Goal: Check status: Check status

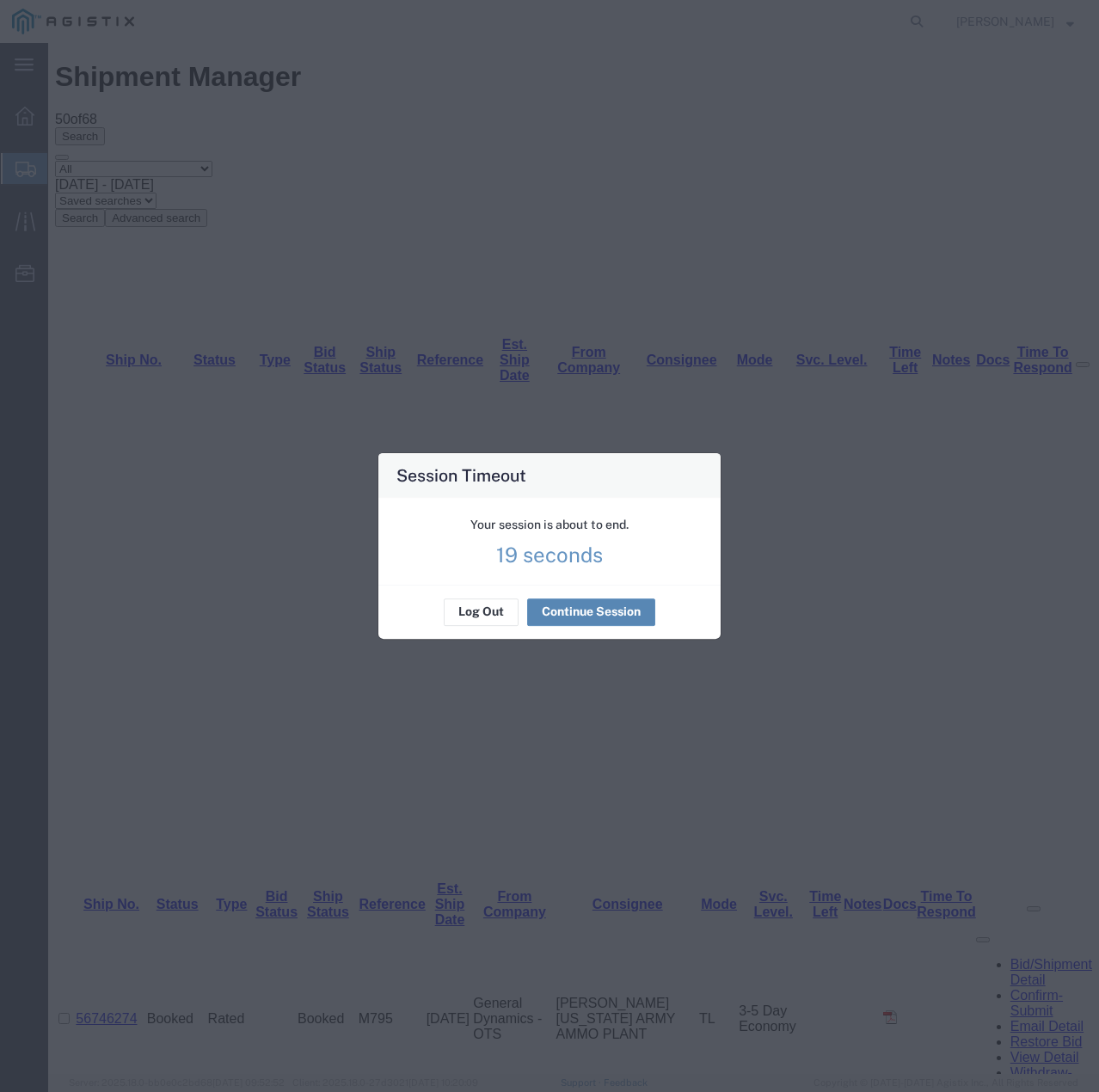
click at [583, 611] on button "Continue Session" at bounding box center [592, 612] width 128 height 27
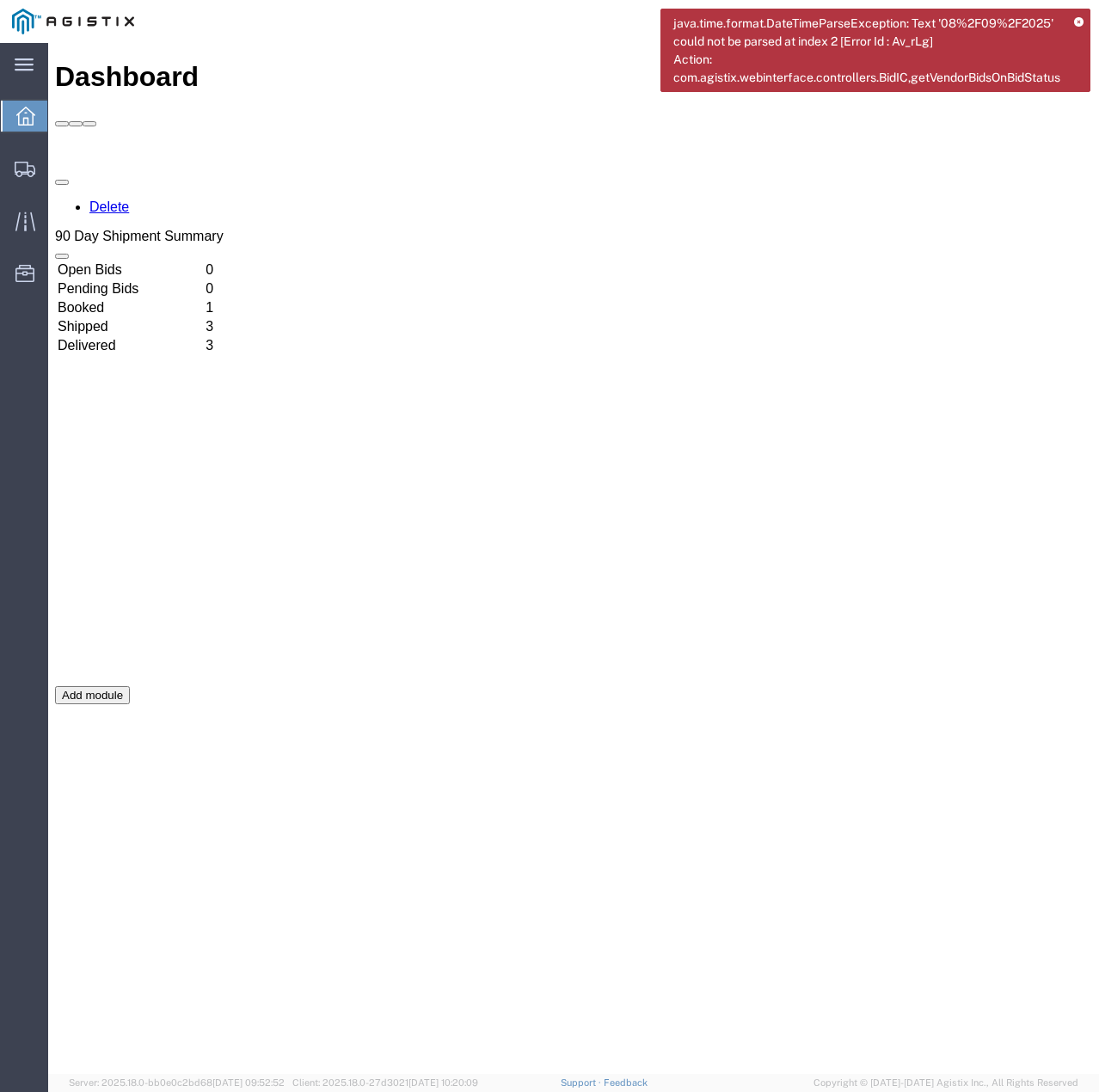
click at [1082, 21] on icon at bounding box center [1078, 23] width 9 height 9
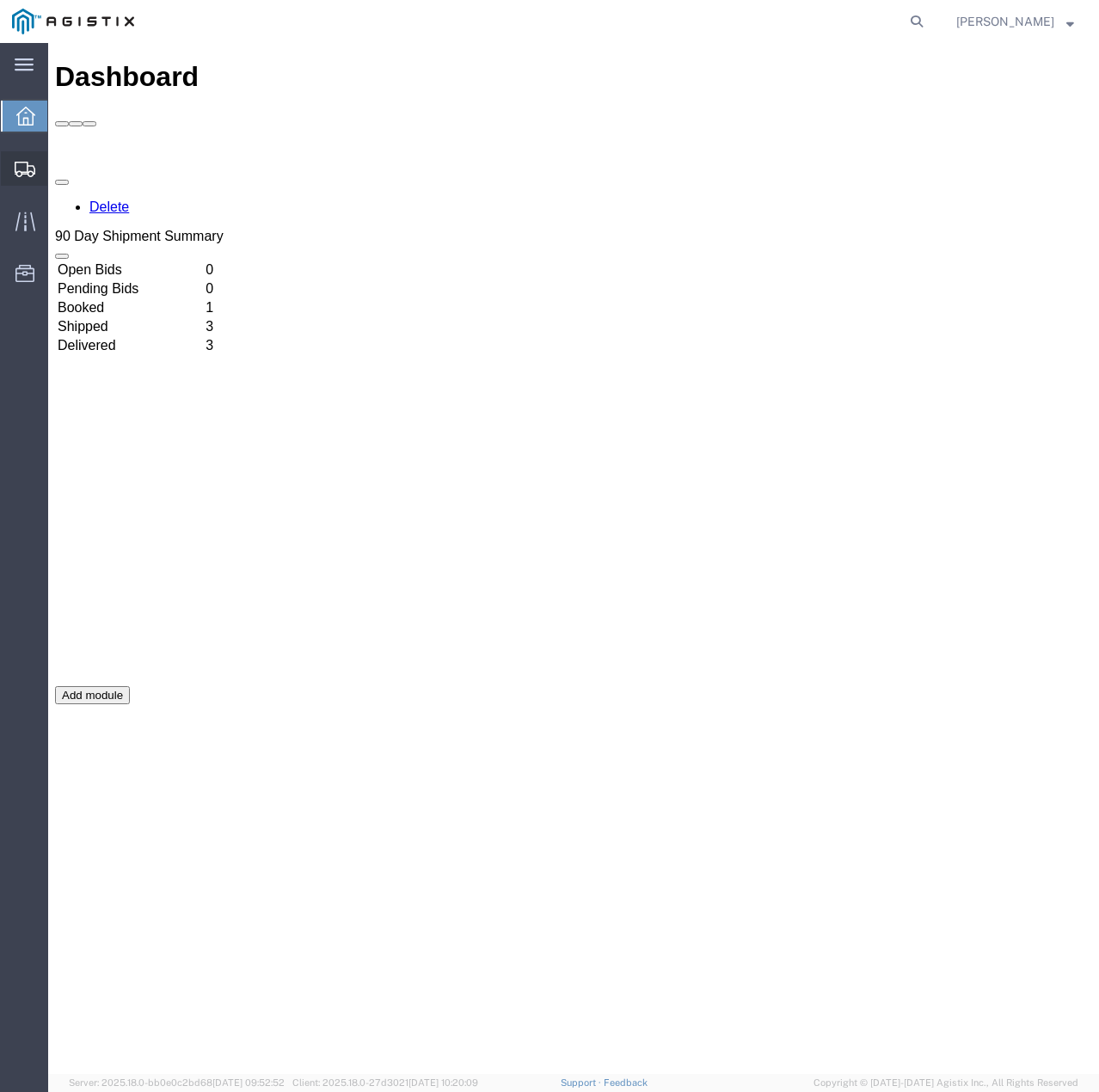
click at [17, 166] on icon at bounding box center [24, 169] width 21 height 15
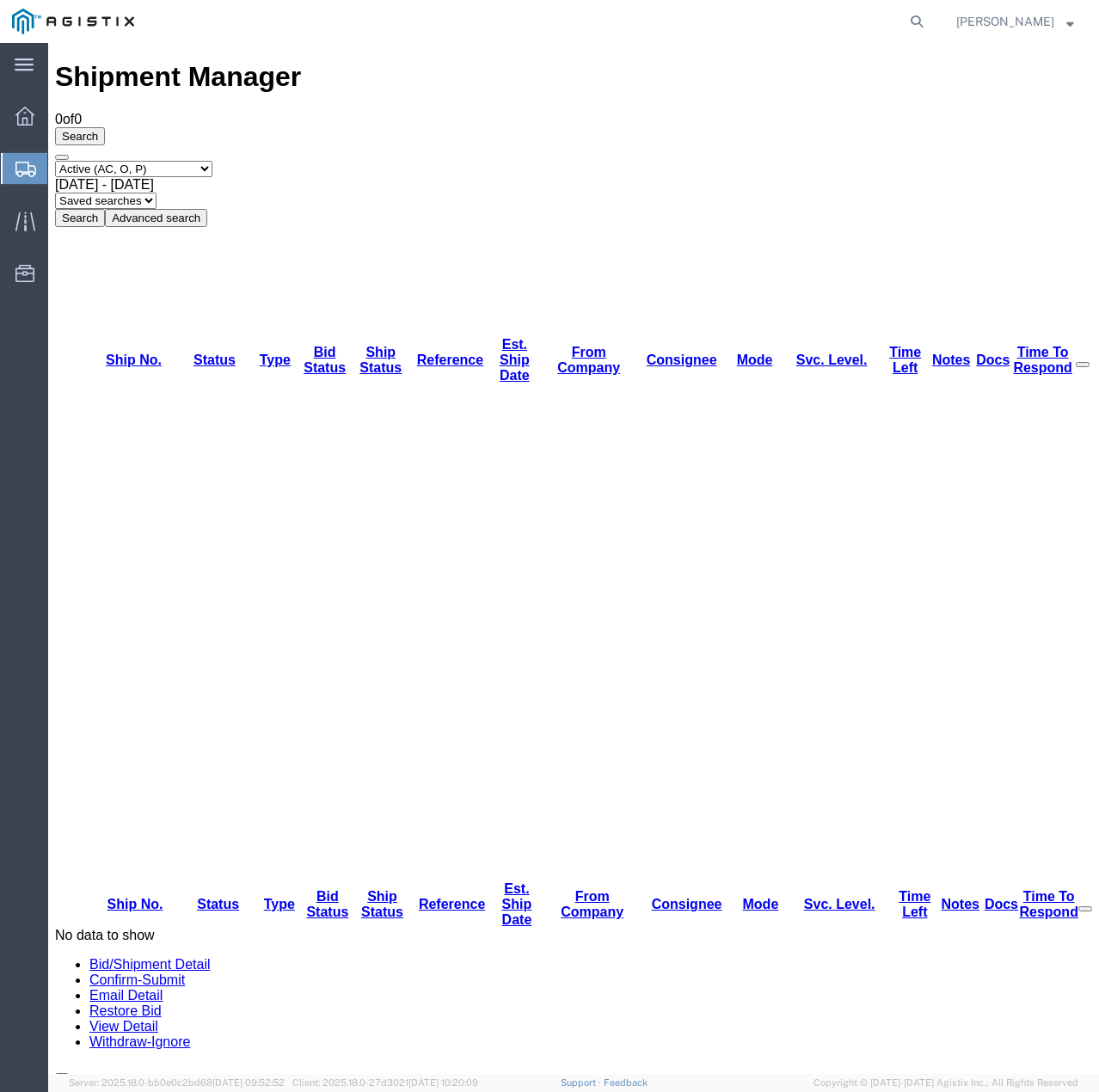
click at [213, 161] on select "Select status Active (AC, O, P) All Approved Awaiting Confirmation (AC) Booked …" at bounding box center [134, 169] width 157 height 16
select select "ALL"
click at [55, 161] on select "Select status Active (AC, O, P) All Approved Awaiting Confirmation (AC) Booked …" at bounding box center [134, 169] width 157 height 16
click at [105, 209] on button "Search" at bounding box center [80, 218] width 50 height 18
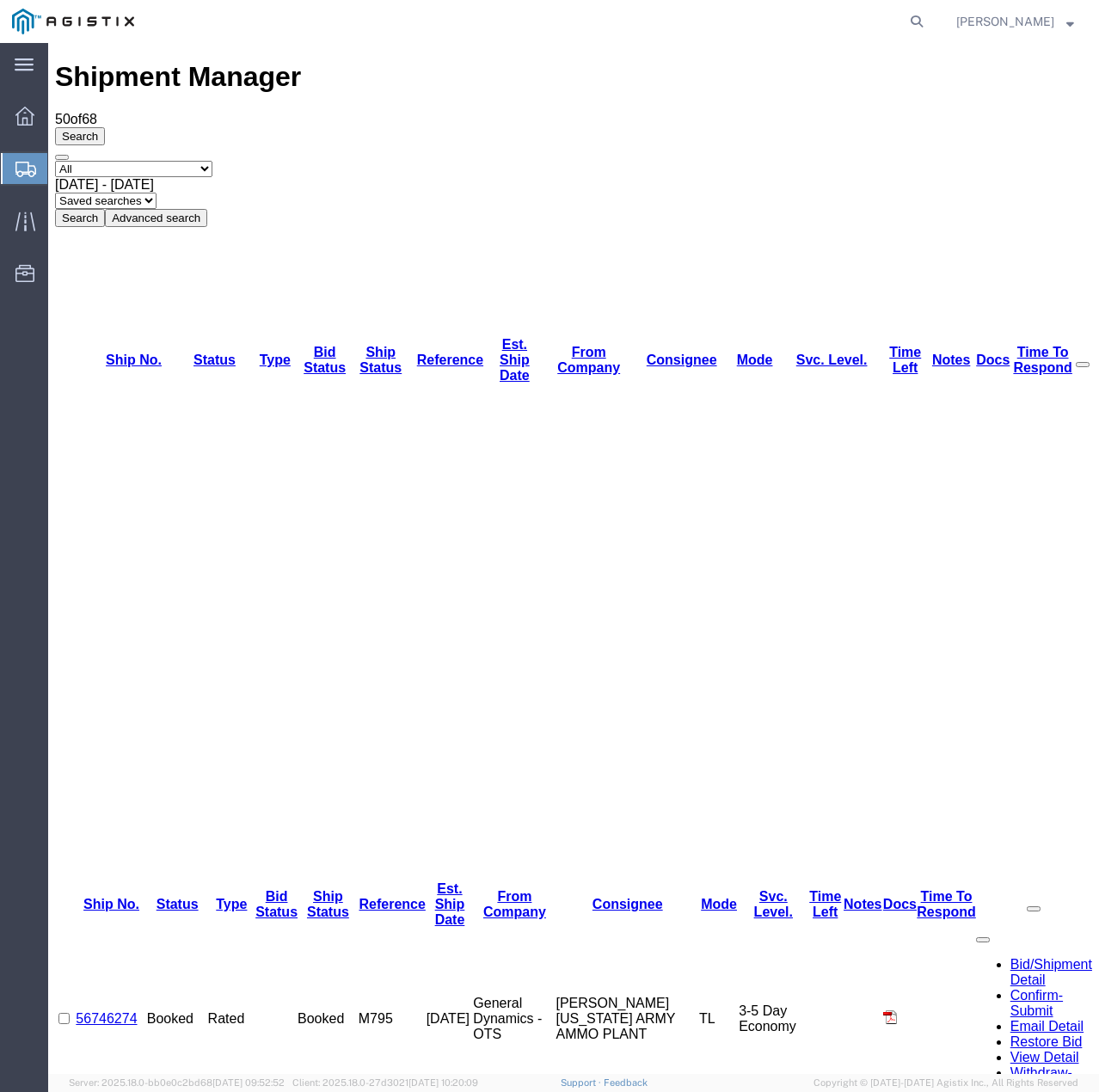
click at [132, 1011] on link "56746274" at bounding box center [106, 1019] width 61 height 14
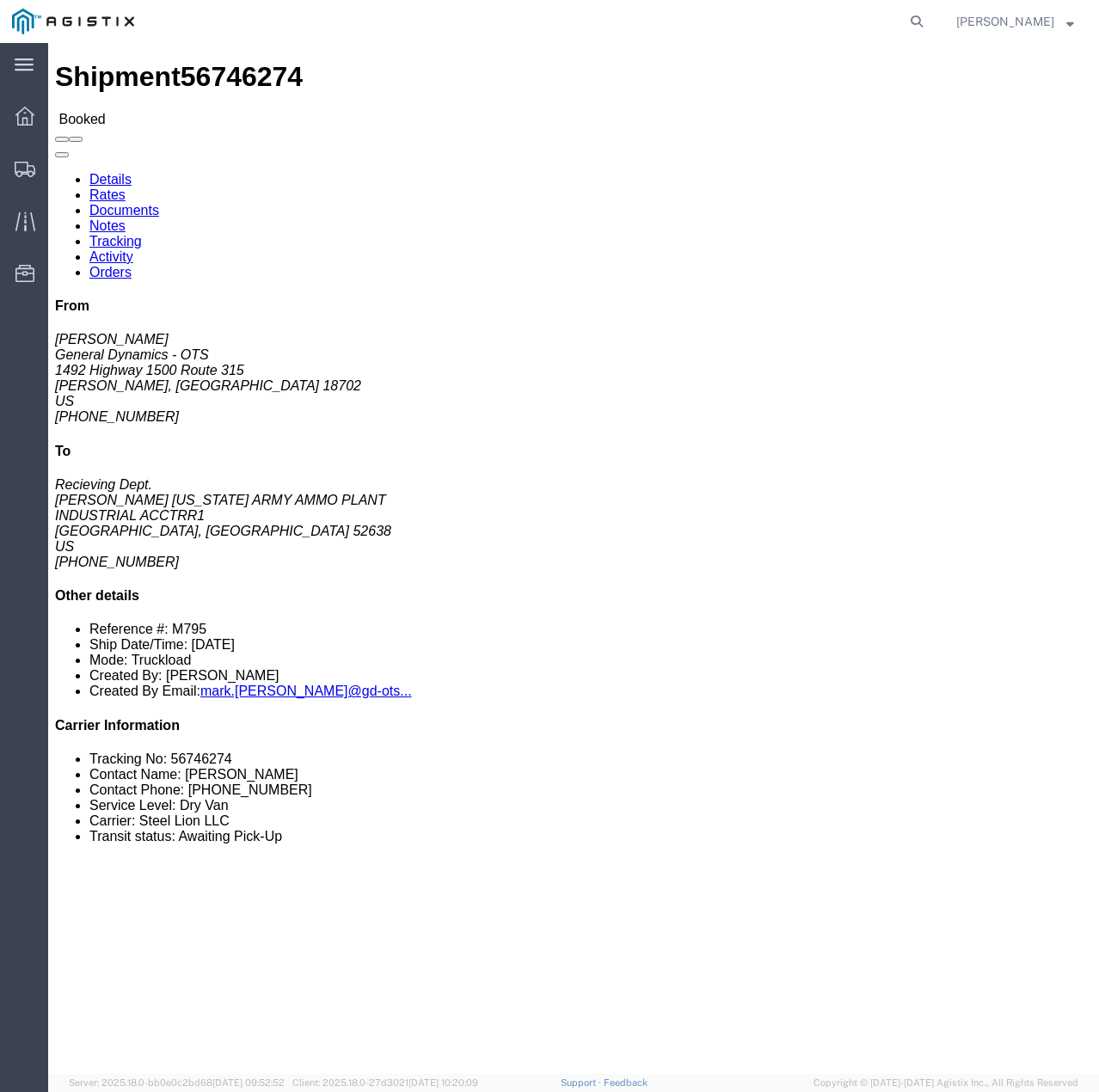
click link "Rates"
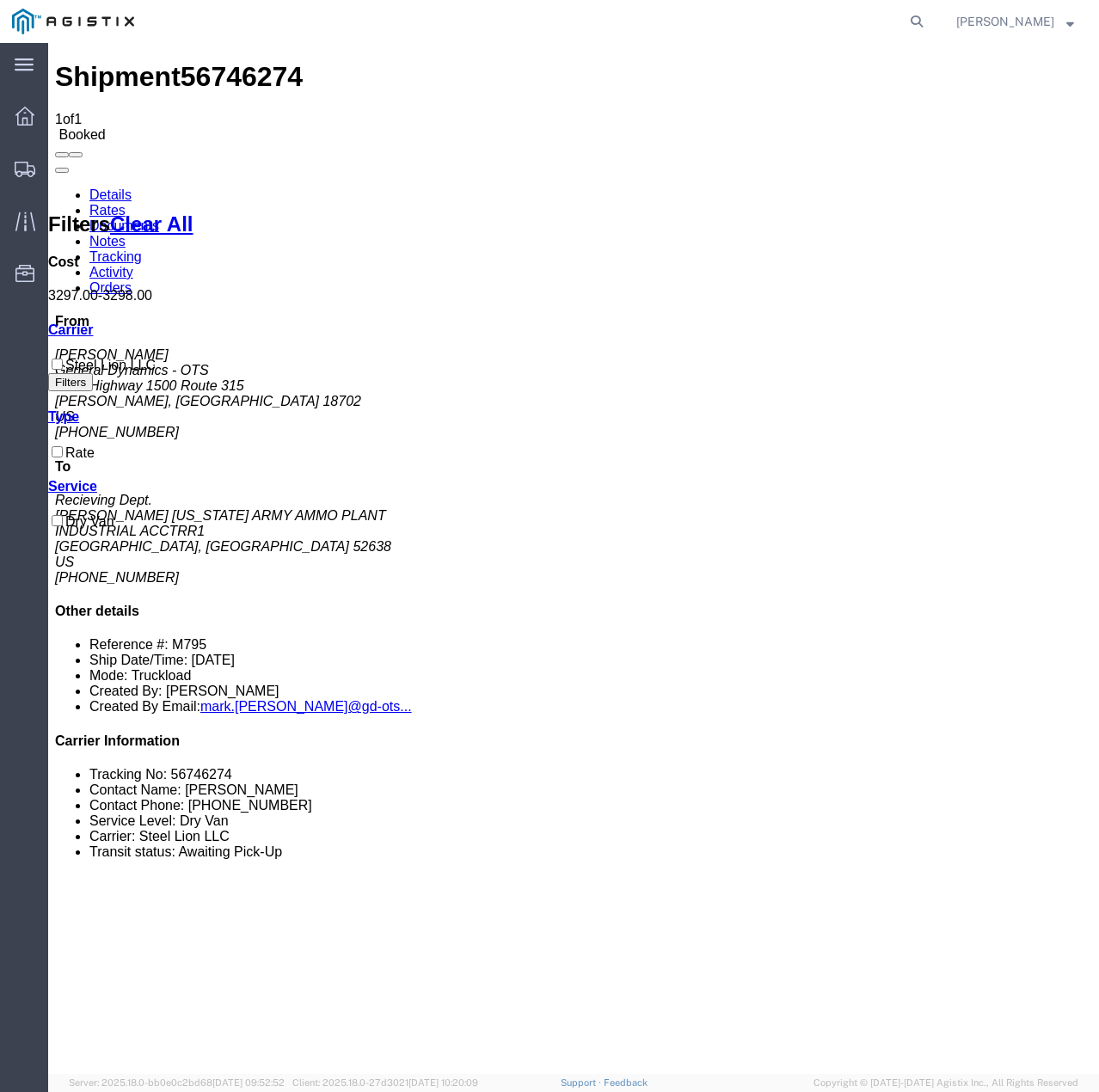
click at [159, 218] on link "Documents" at bounding box center [124, 225] width 70 height 14
drag, startPoint x: 122, startPoint y: 270, endPoint x: 548, endPoint y: 520, distance: 493.9
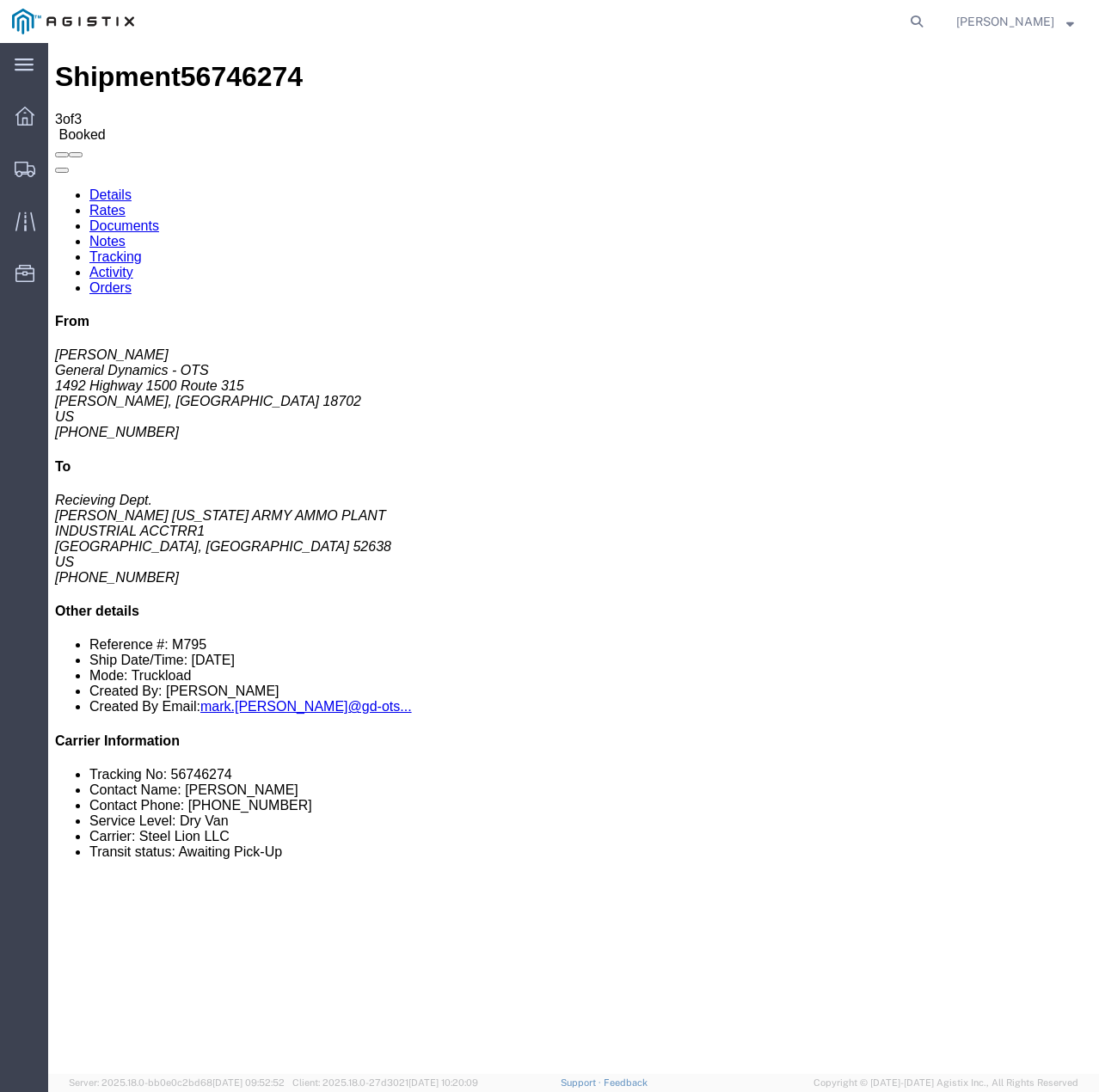
click at [126, 234] on link "Notes" at bounding box center [108, 242] width 36 height 14
click at [142, 250] on link "Tracking" at bounding box center [116, 257] width 52 height 14
click at [133, 265] on link "Activity" at bounding box center [111, 272] width 43 height 14
click at [131, 280] on link "Orders" at bounding box center [110, 288] width 43 height 14
click at [26, 166] on icon at bounding box center [24, 169] width 21 height 15
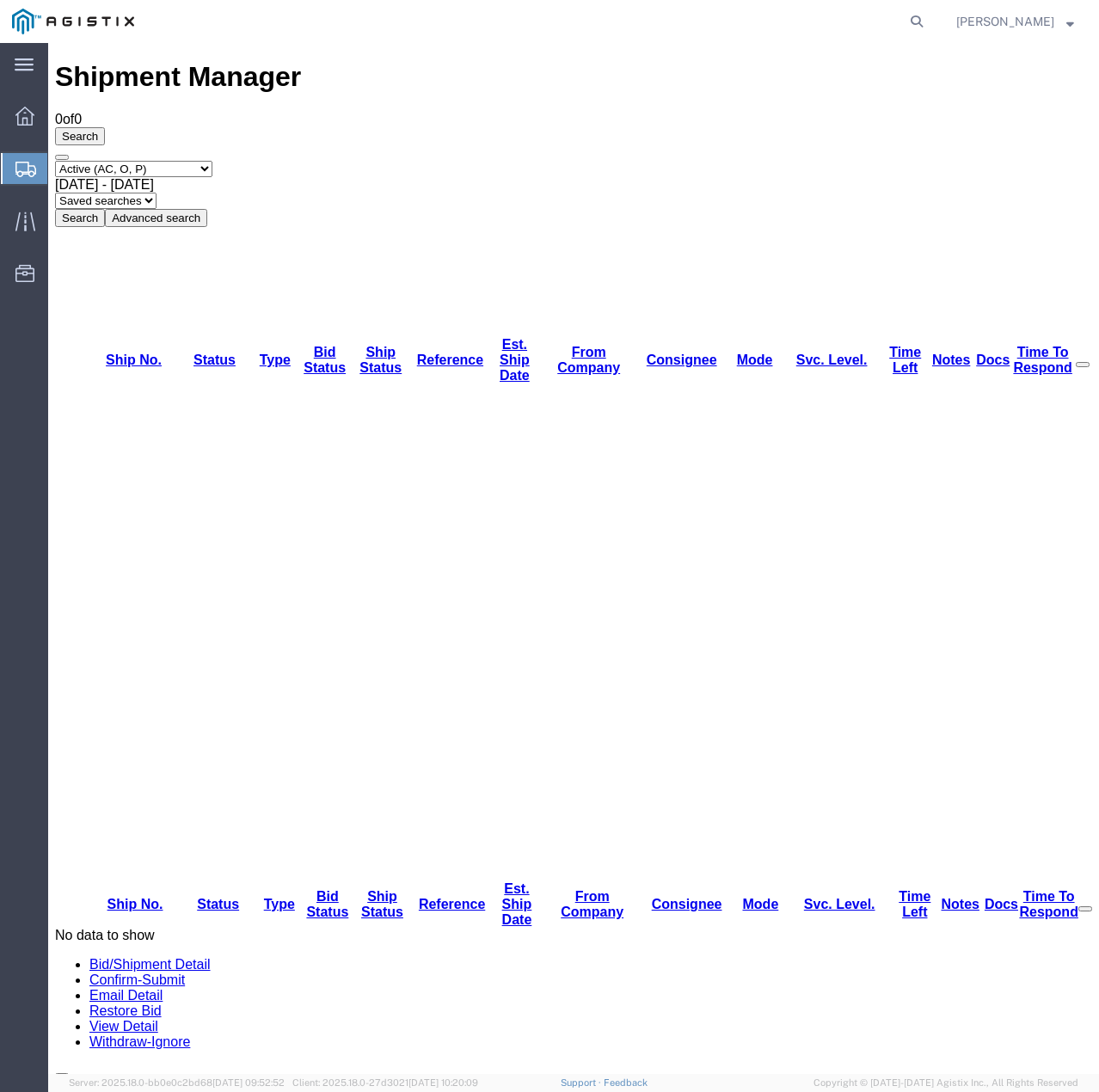
click at [213, 161] on select "Select status Active (AC, O, P) All Approved Awaiting Confirmation (AC) Booked …" at bounding box center [134, 169] width 157 height 16
select select "ALL"
click at [55, 161] on select "Select status Active (AC, O, P) All Approved Awaiting Confirmation (AC) Booked …" at bounding box center [134, 169] width 157 height 16
click at [105, 209] on button "Search" at bounding box center [80, 218] width 50 height 18
